Goal: Transaction & Acquisition: Purchase product/service

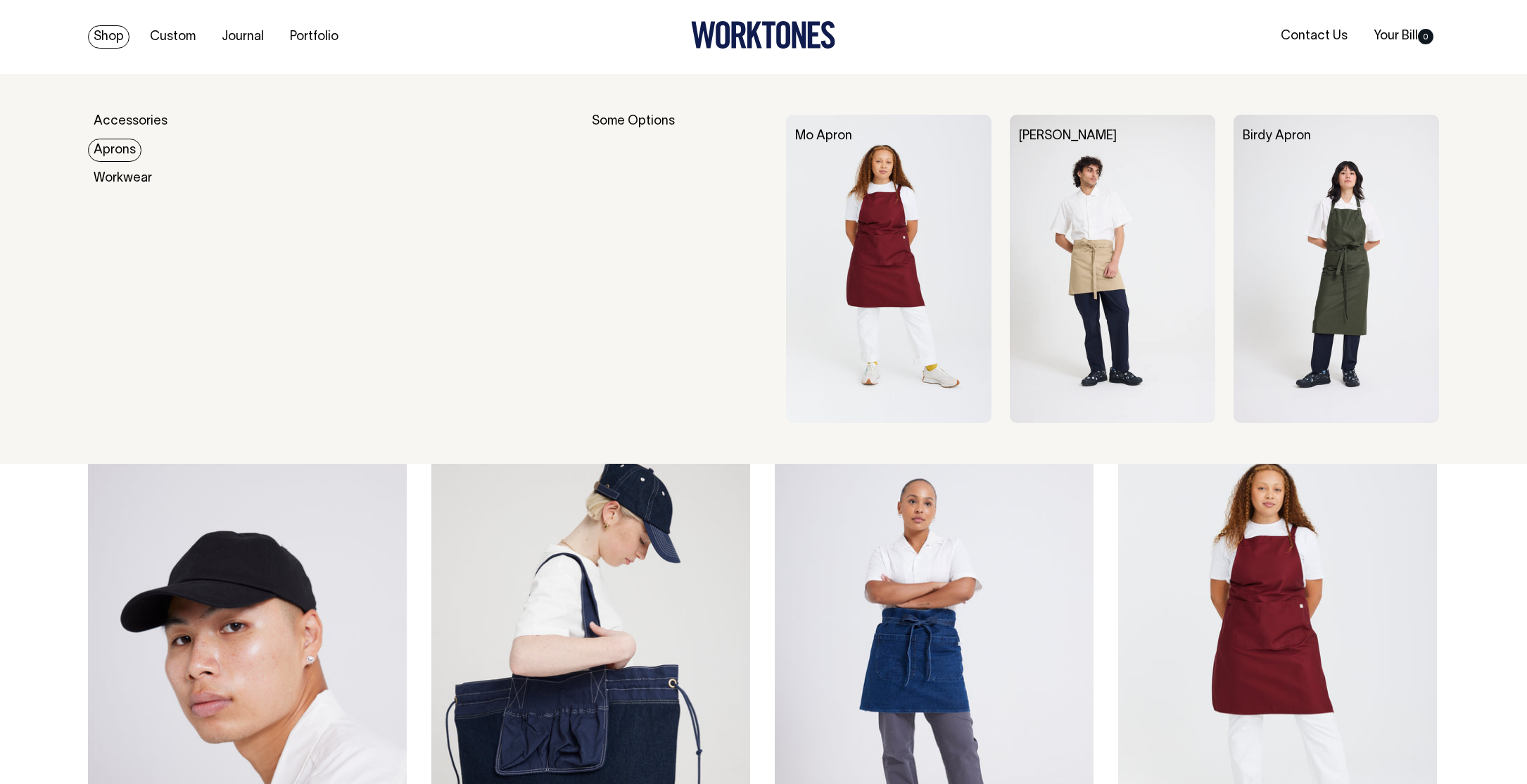
click at [125, 147] on link "Aprons" at bounding box center [115, 150] width 54 height 23
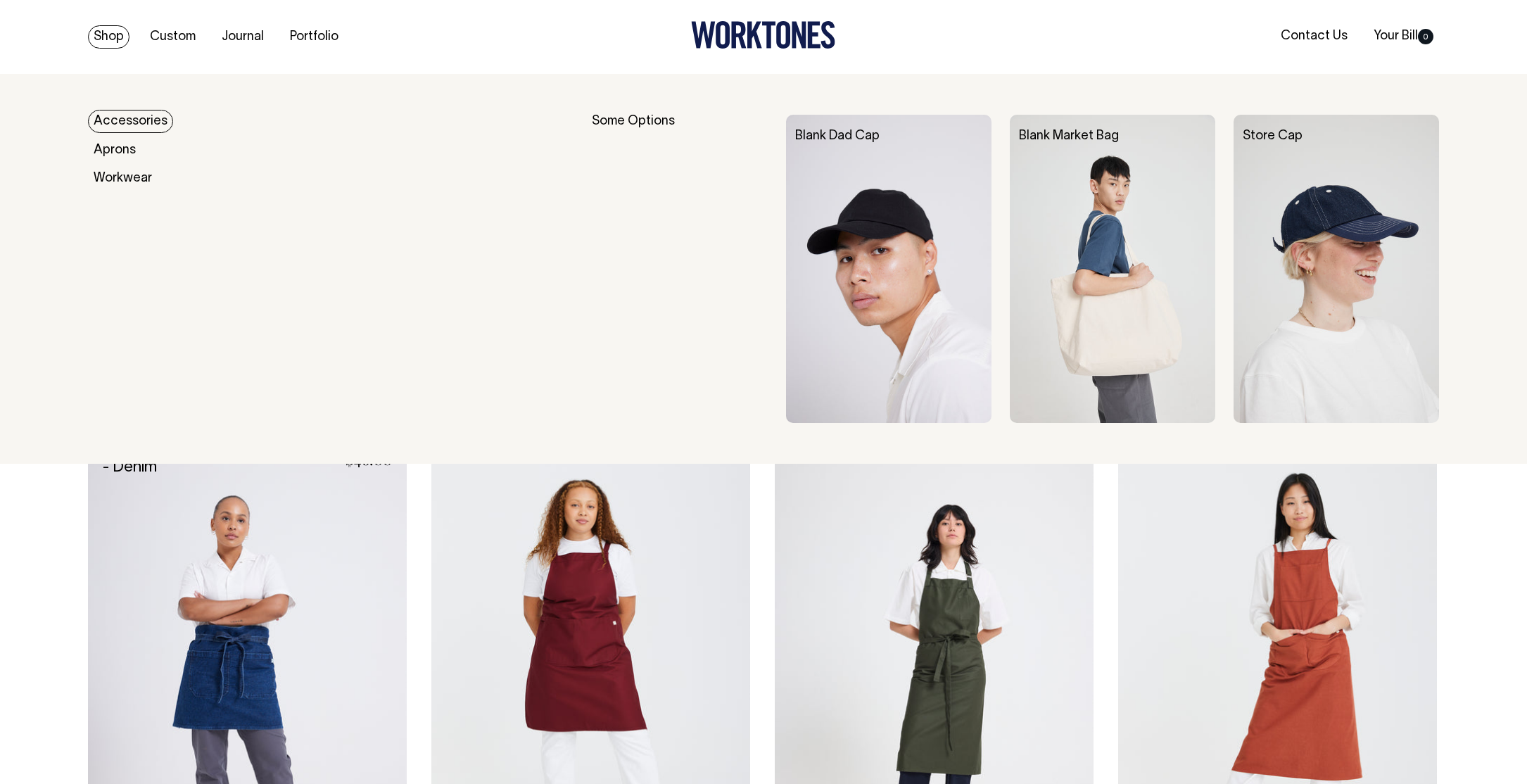
click at [110, 124] on link "Accessories" at bounding box center [130, 121] width 85 height 23
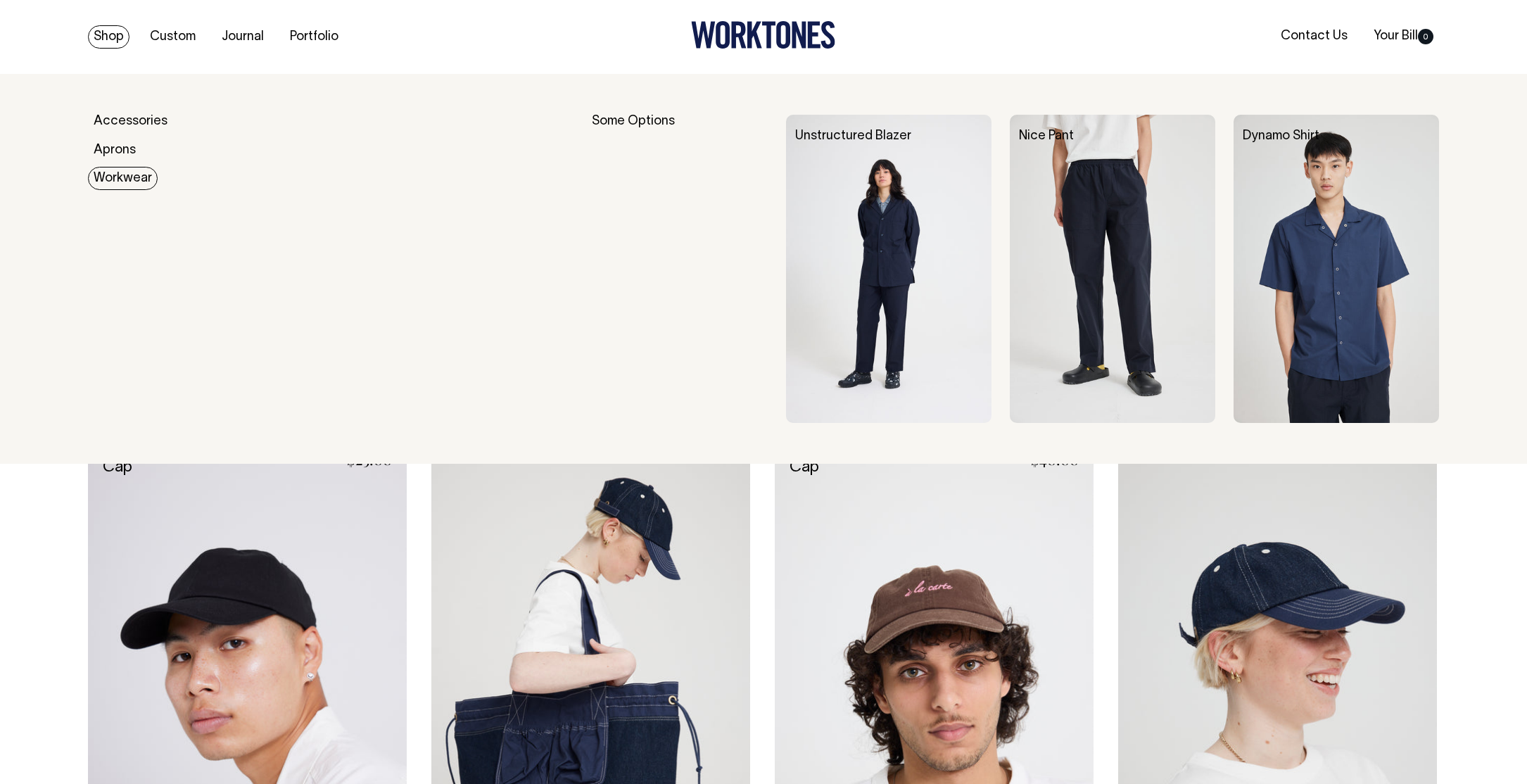
click at [111, 178] on link "Workwear" at bounding box center [122, 178] width 69 height 23
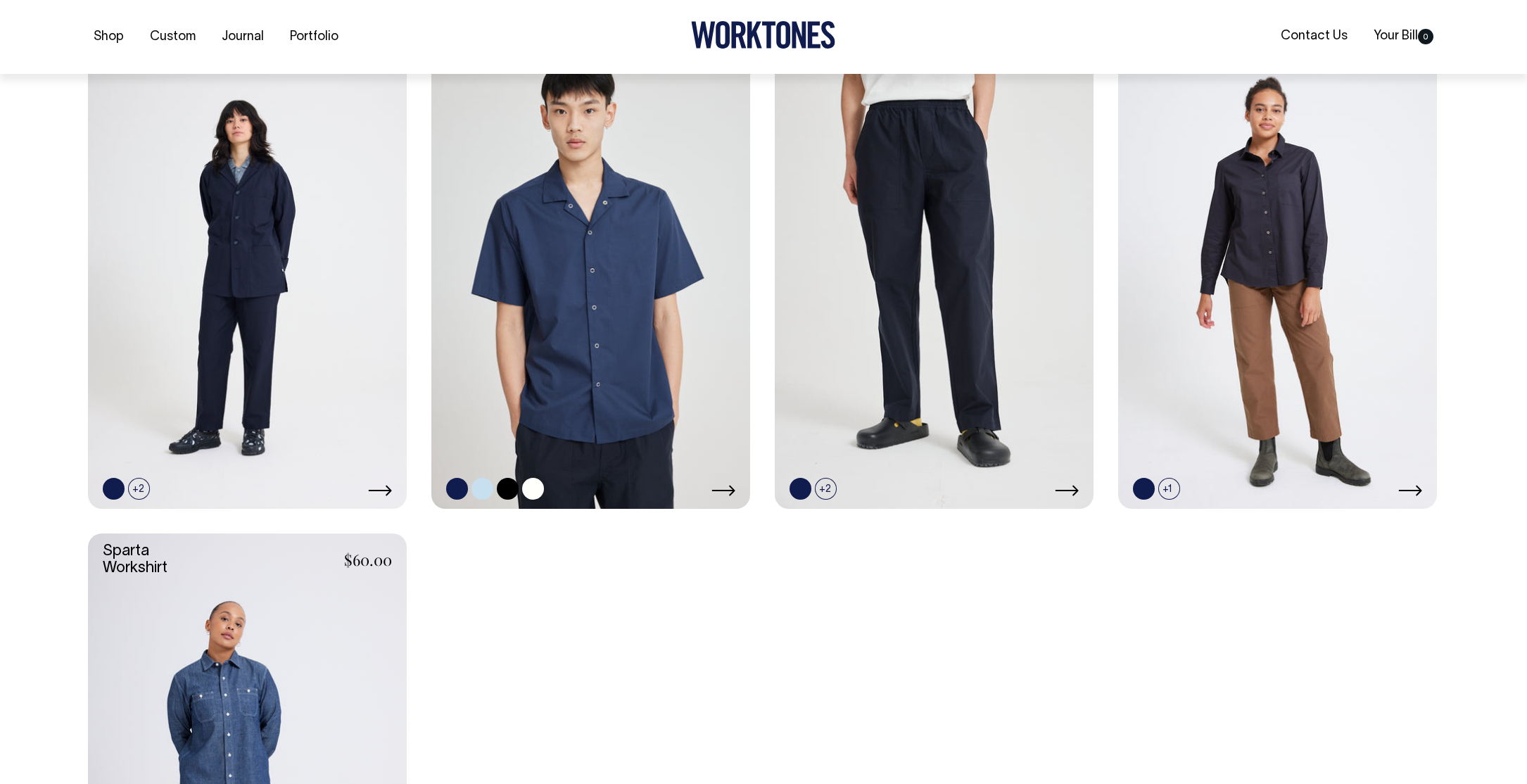
scroll to position [440, 0]
click at [485, 491] on link at bounding box center [482, 488] width 21 height 21
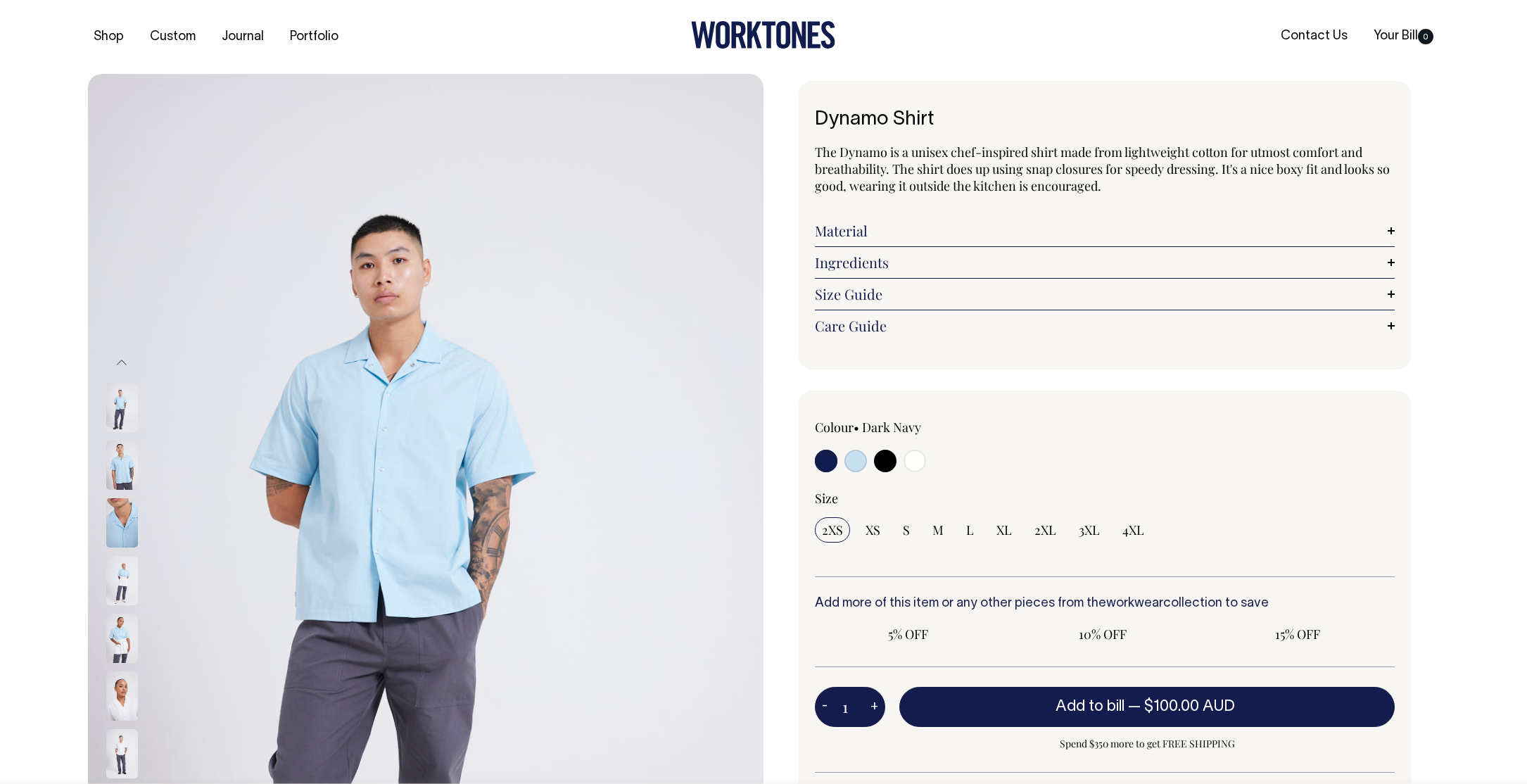
radio input "true"
select select "True Blue"
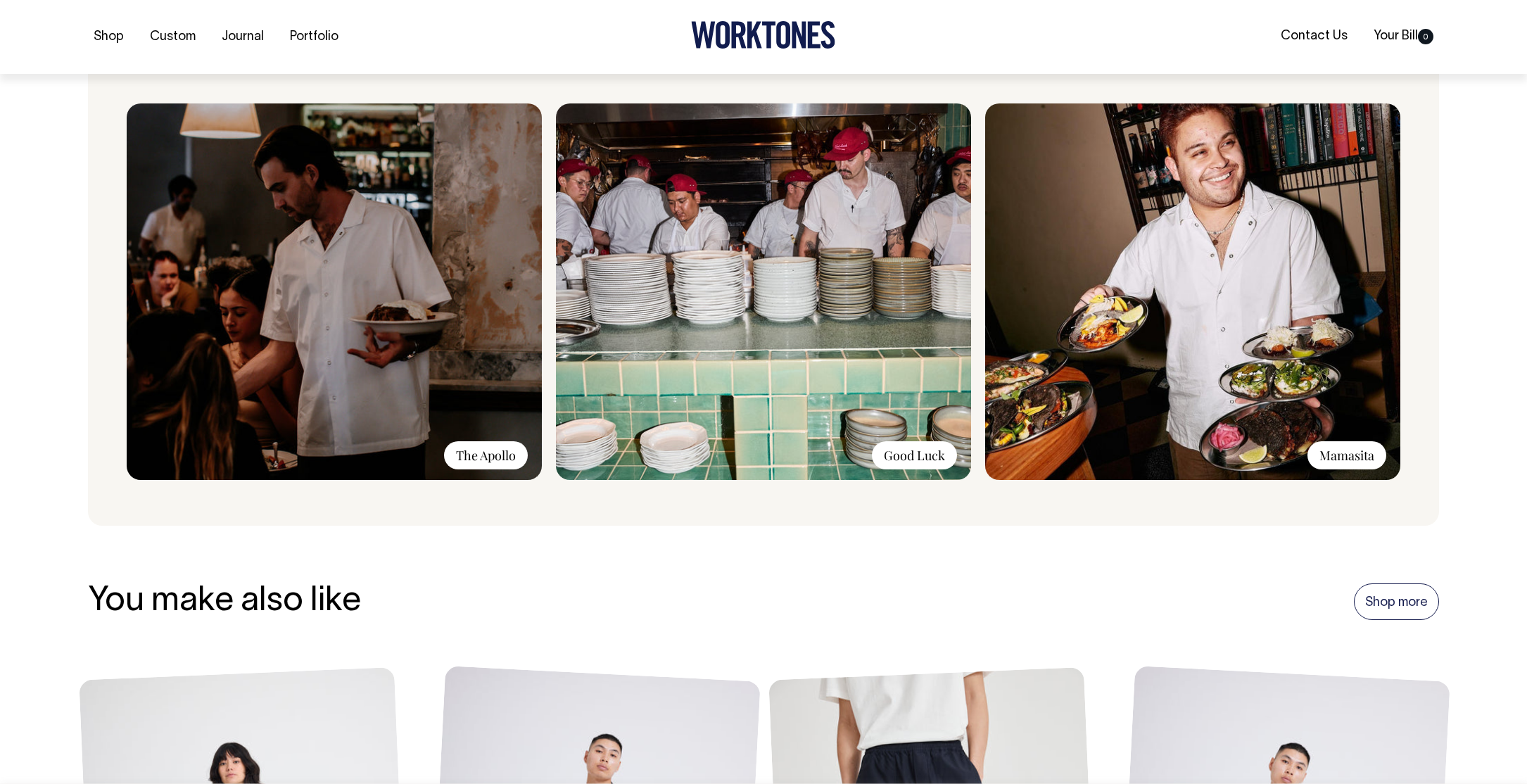
scroll to position [1145, 0]
click at [553, 306] on div "Good Luck" at bounding box center [763, 292] width 429 height 380
click at [516, 478] on img at bounding box center [334, 291] width 415 height 377
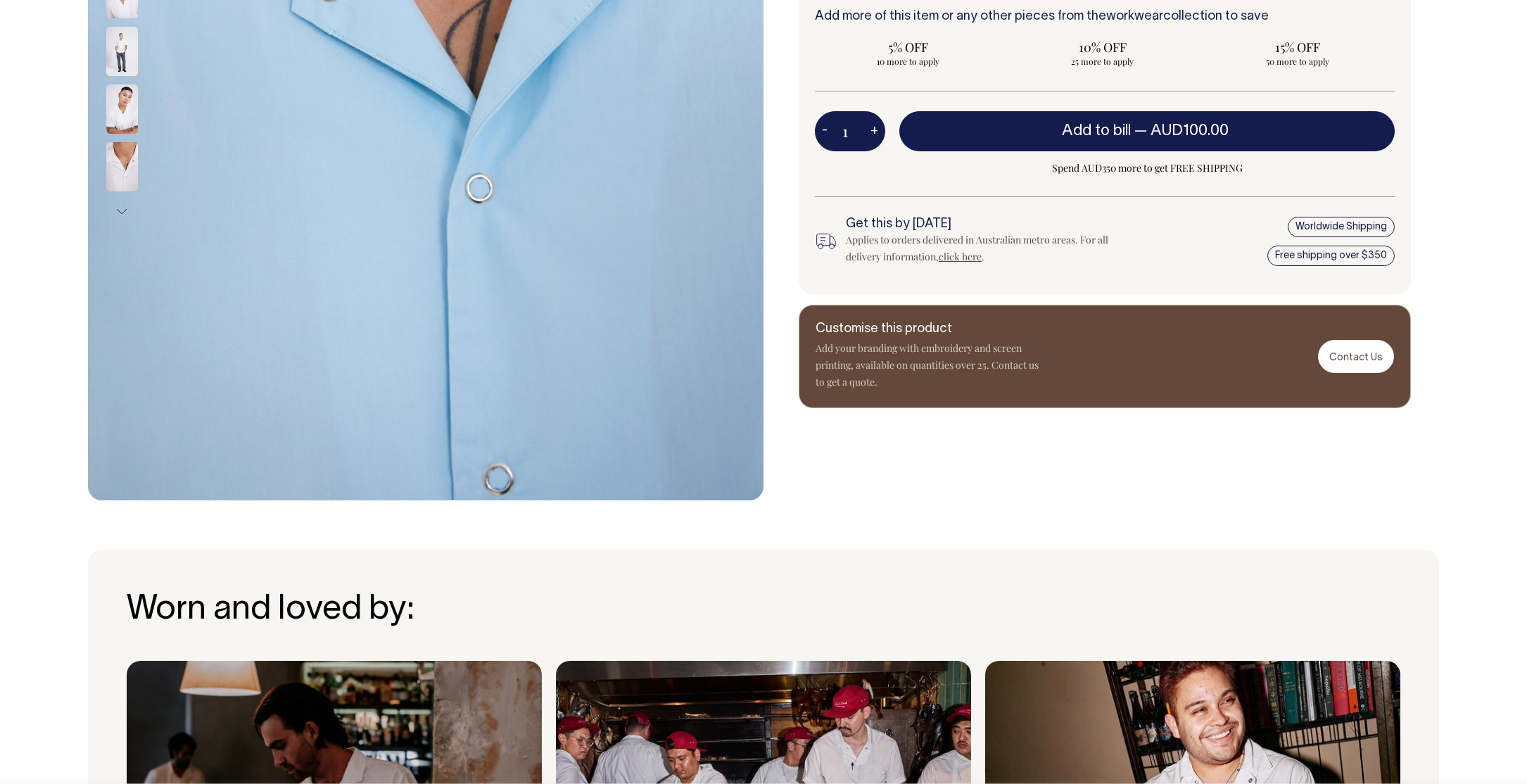
scroll to position [586, 0]
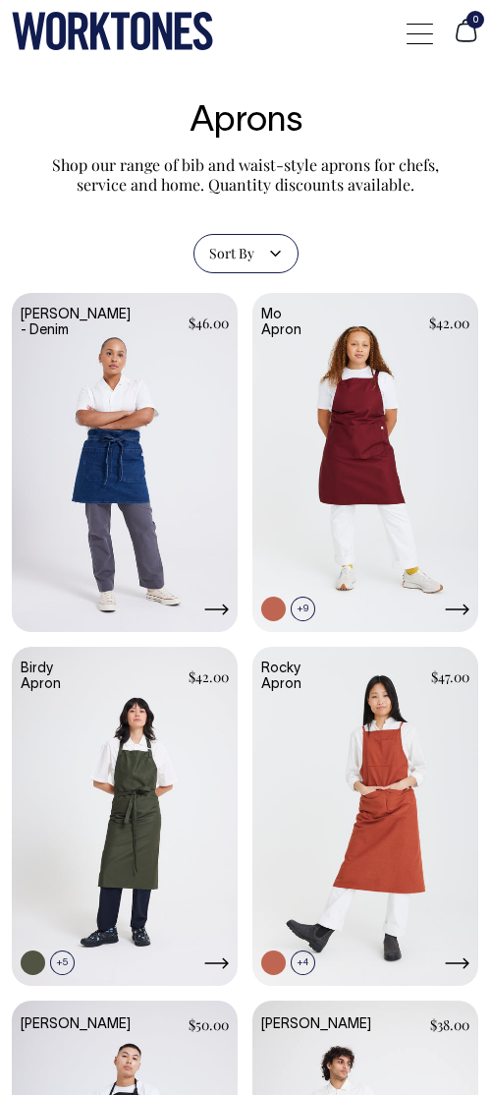
click at [168, 526] on link at bounding box center [125, 464] width 226 height 343
click at [414, 438] on link at bounding box center [366, 464] width 226 height 343
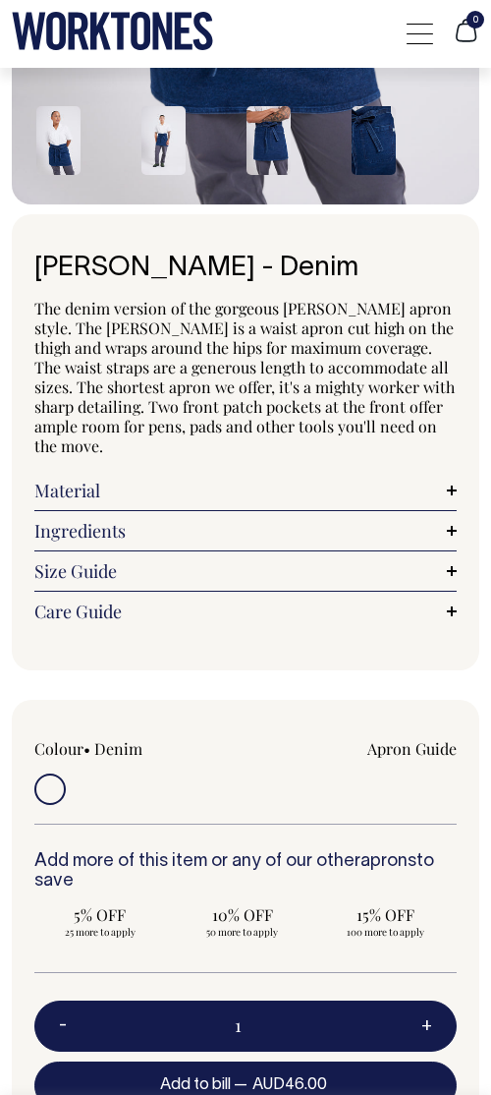
scroll to position [566, 0]
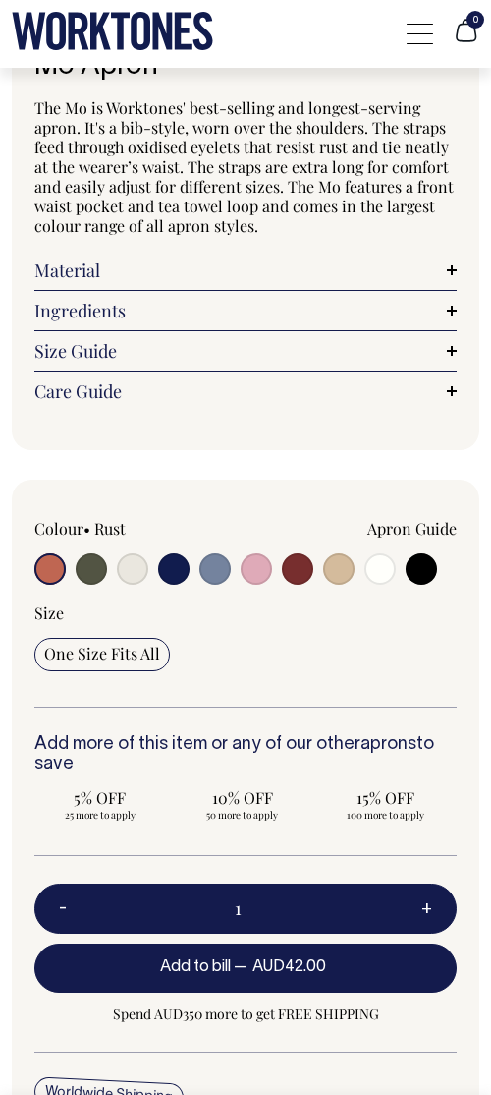
click at [211, 577] on input "radio" at bounding box center [214, 568] width 31 height 31
radio input "true"
select select "Blue/Grey"
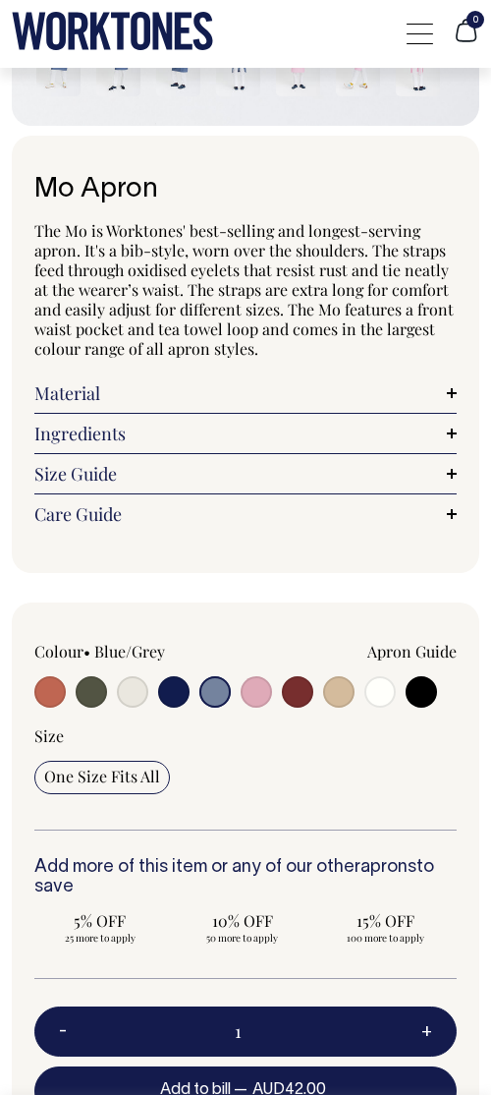
scroll to position [644, 0]
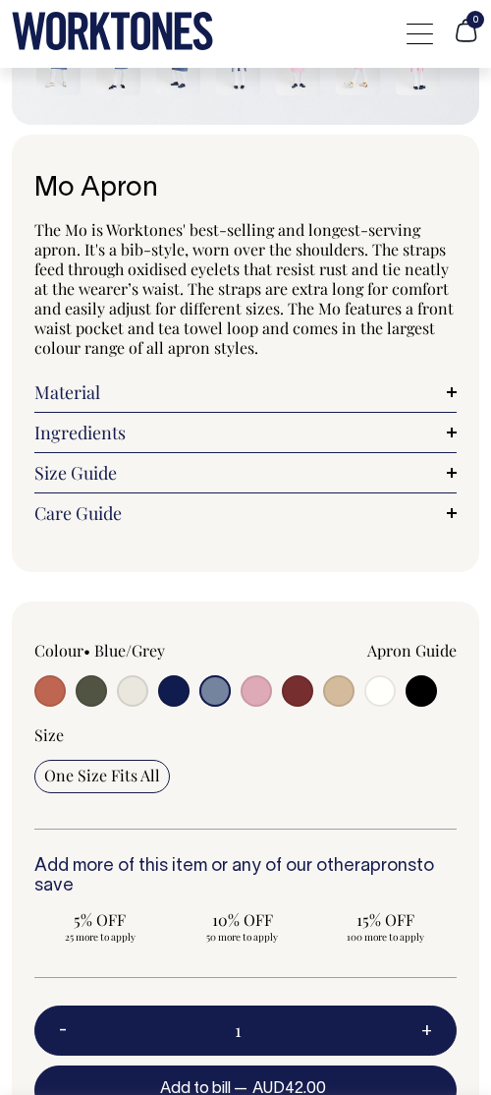
click at [335, 694] on input "radio" at bounding box center [338, 690] width 31 height 31
radio input "true"
select select "Khaki"
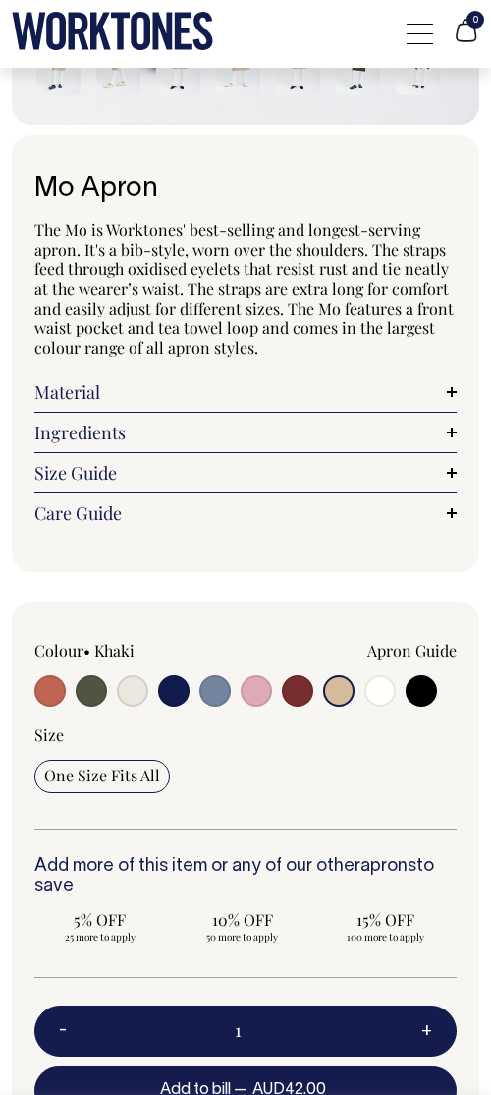
click at [298, 702] on input "radio" at bounding box center [297, 690] width 31 height 31
radio input "true"
select select "Burgundy"
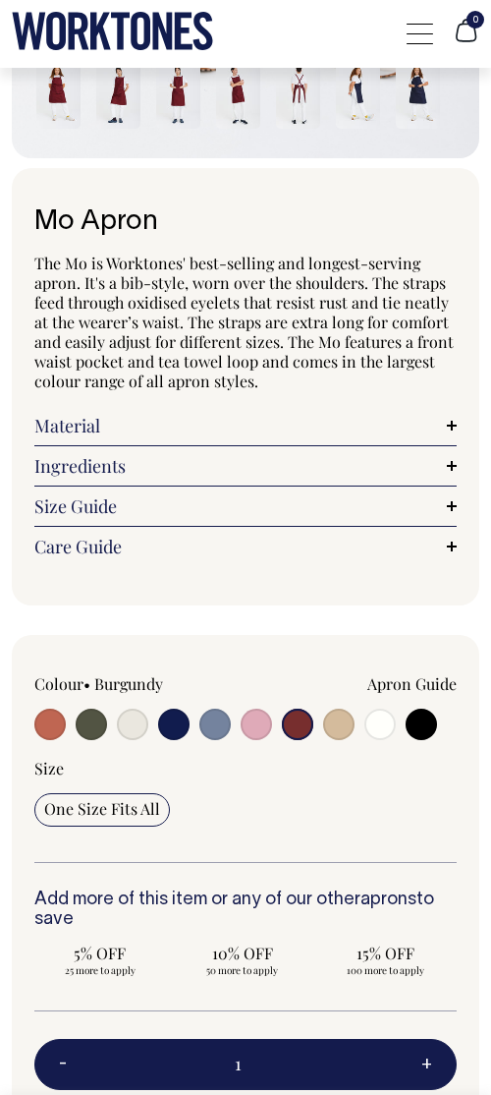
scroll to position [611, 0]
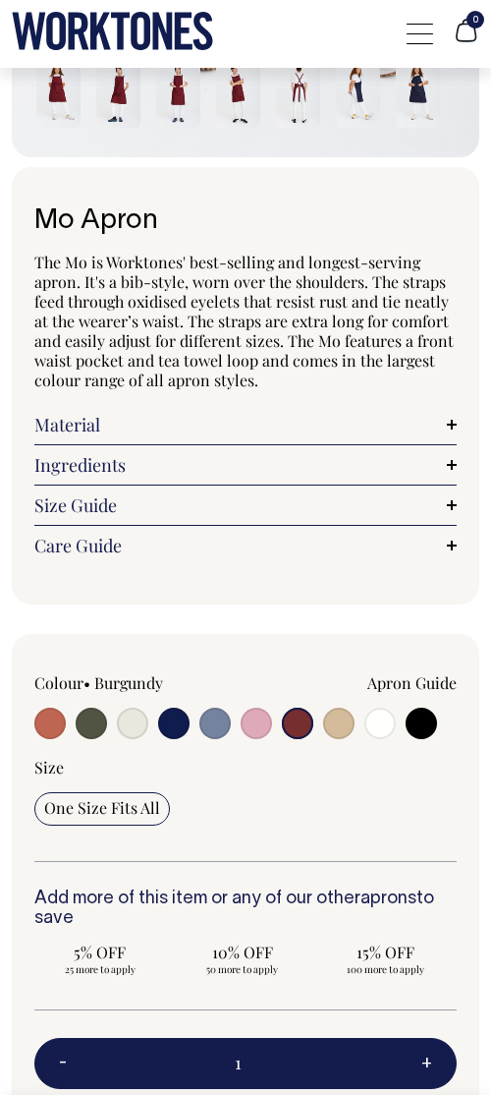
click at [343, 728] on input "radio" at bounding box center [338, 722] width 31 height 31
radio input "true"
select select "Khaki"
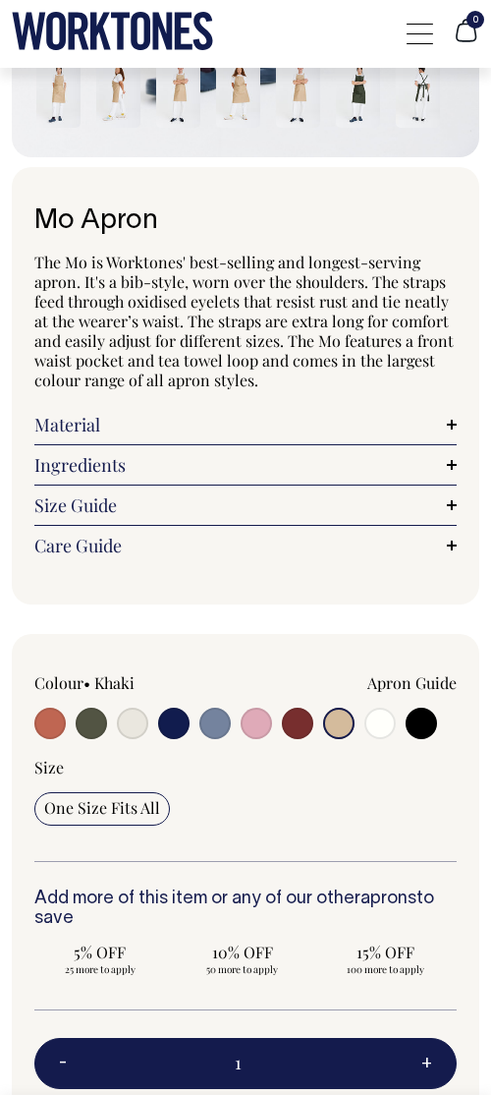
click at [375, 728] on input "radio" at bounding box center [380, 722] width 31 height 31
radio input "true"
select select "Off-White"
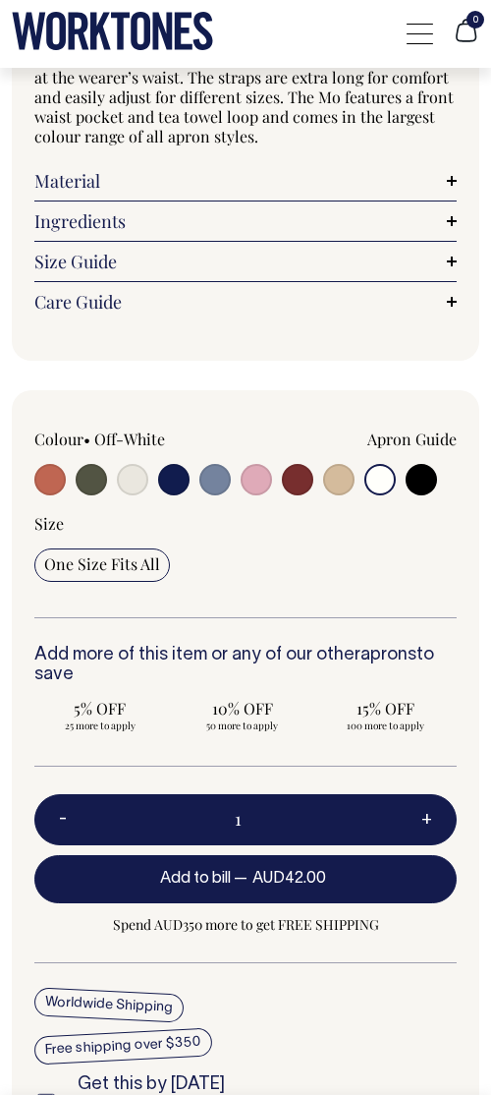
click at [95, 485] on input "radio" at bounding box center [91, 479] width 31 height 31
radio input "true"
select select "Olive"
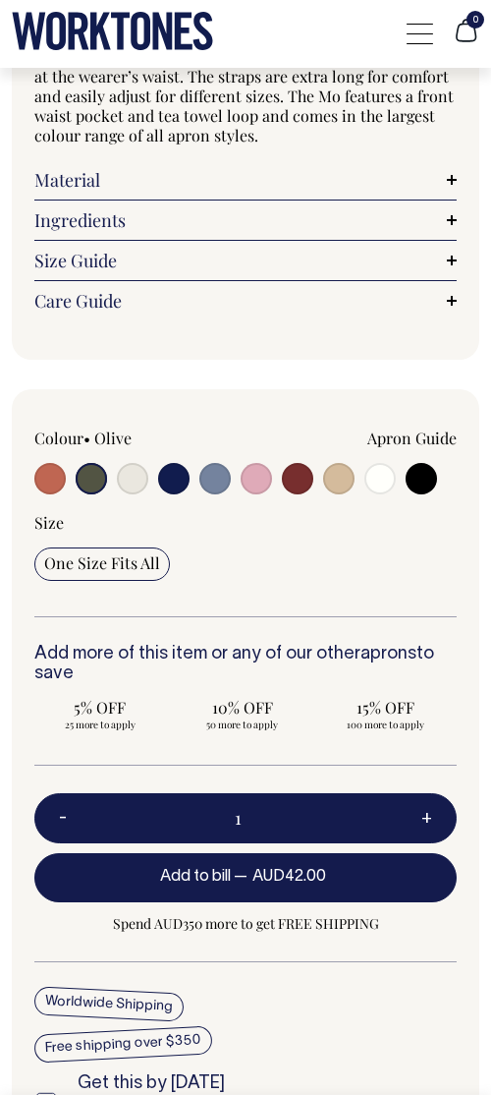
click at [119, 489] on label at bounding box center [132, 480] width 31 height 35
click at [119, 489] on input "radio" at bounding box center [132, 478] width 31 height 31
radio input "true"
radio input "false"
select select "Natural"
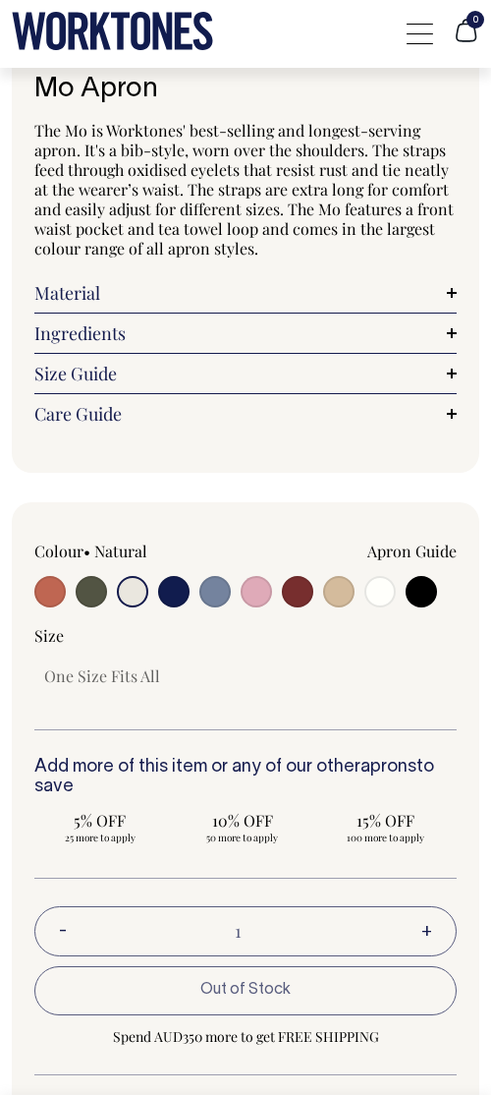
scroll to position [744, 0]
